Goal: Task Accomplishment & Management: Use online tool/utility

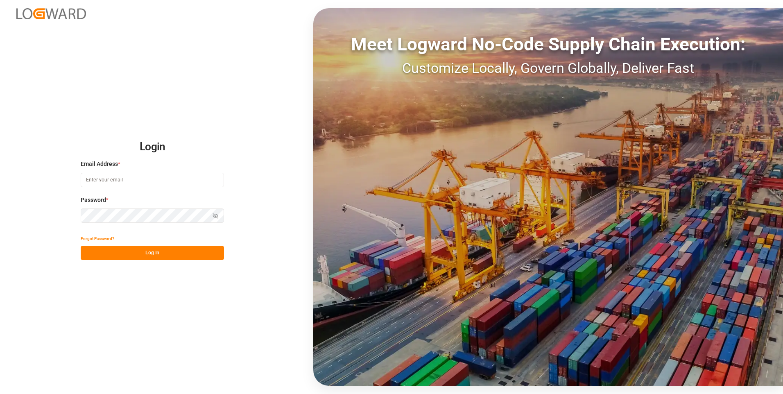
type input "[EMAIL_ADDRESS][DOMAIN_NAME]"
click at [155, 253] on button "Log In" at bounding box center [152, 253] width 143 height 14
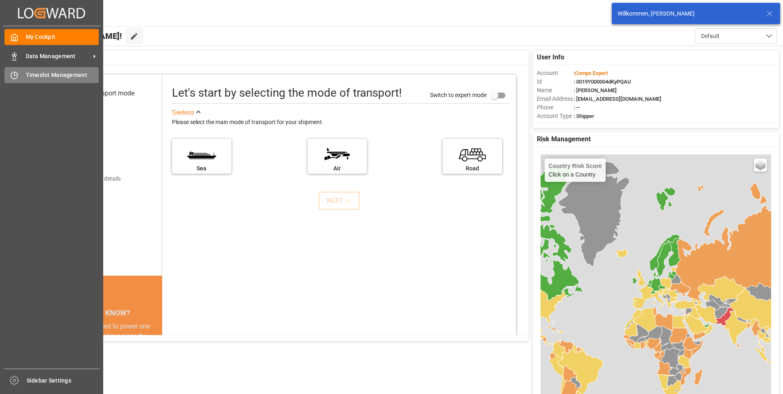
click at [21, 75] on div "Timeslot Management Timeslot Management" at bounding box center [52, 75] width 94 height 16
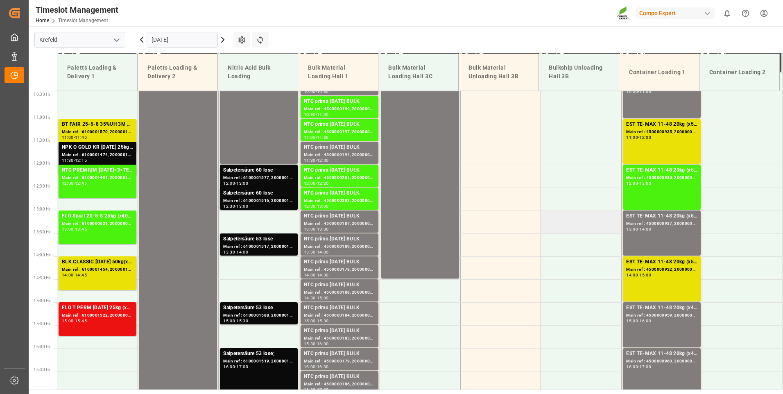
scroll to position [475, 0]
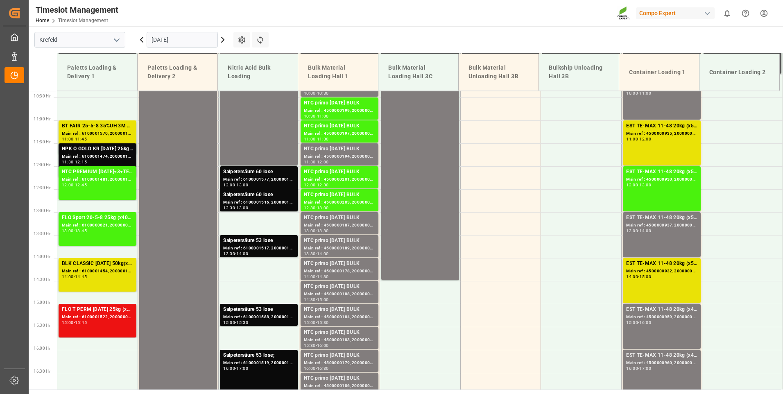
click at [224, 38] on icon at bounding box center [223, 40] width 10 height 10
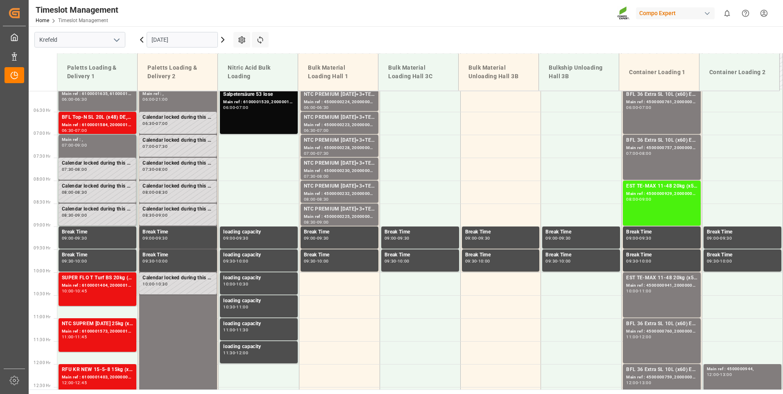
scroll to position [270, 0]
